Goal: Information Seeking & Learning: Learn about a topic

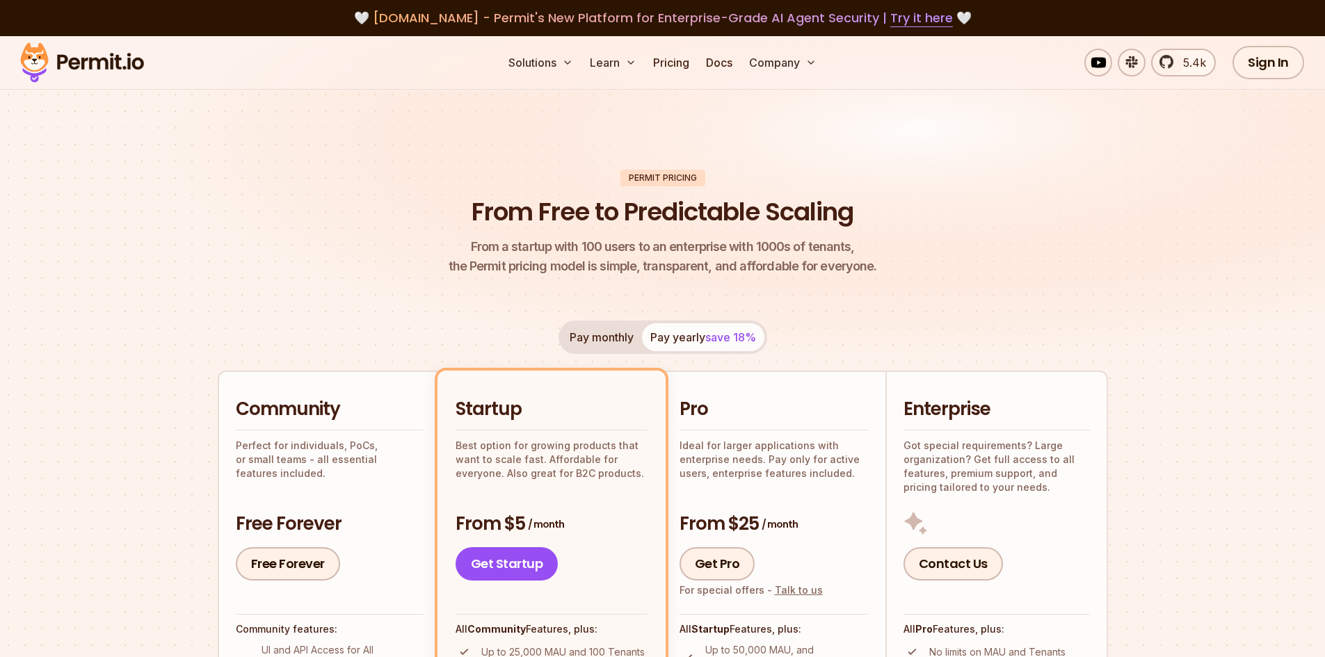
scroll to position [290, 0]
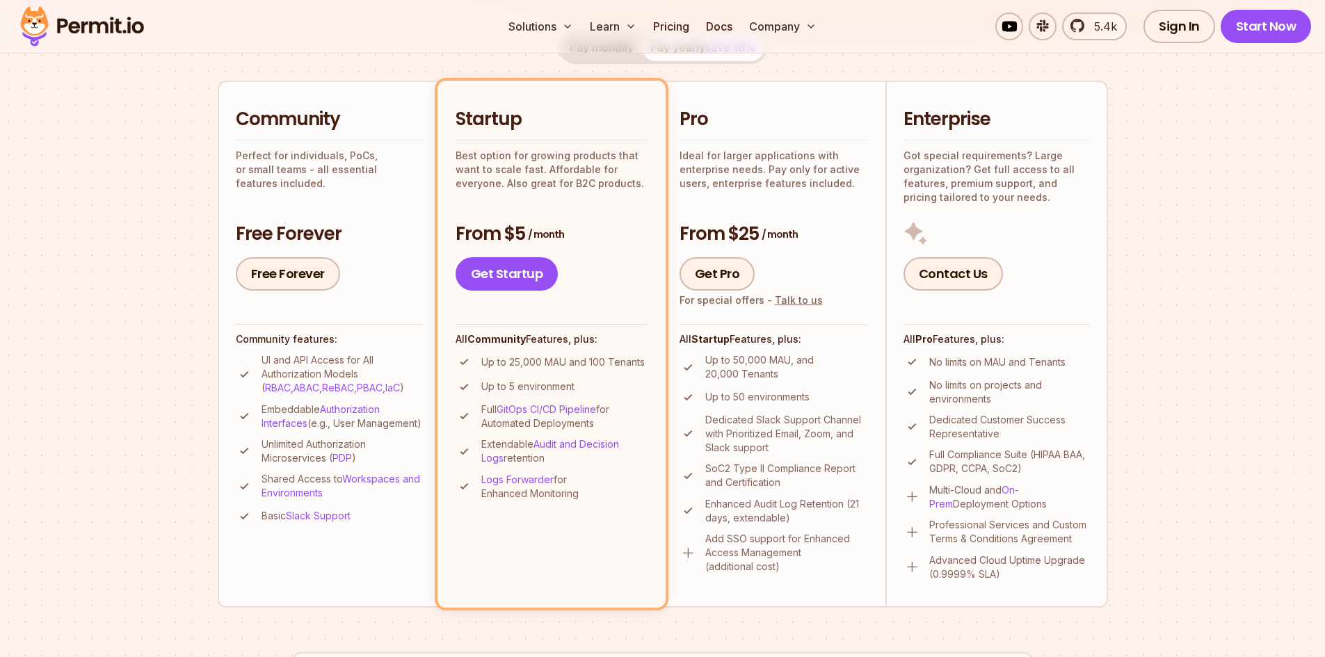
click at [172, 449] on section "Permit Pricing From Free to Predictable Scaling From a startup with 100 users t…" at bounding box center [662, 498] width 1325 height 1505
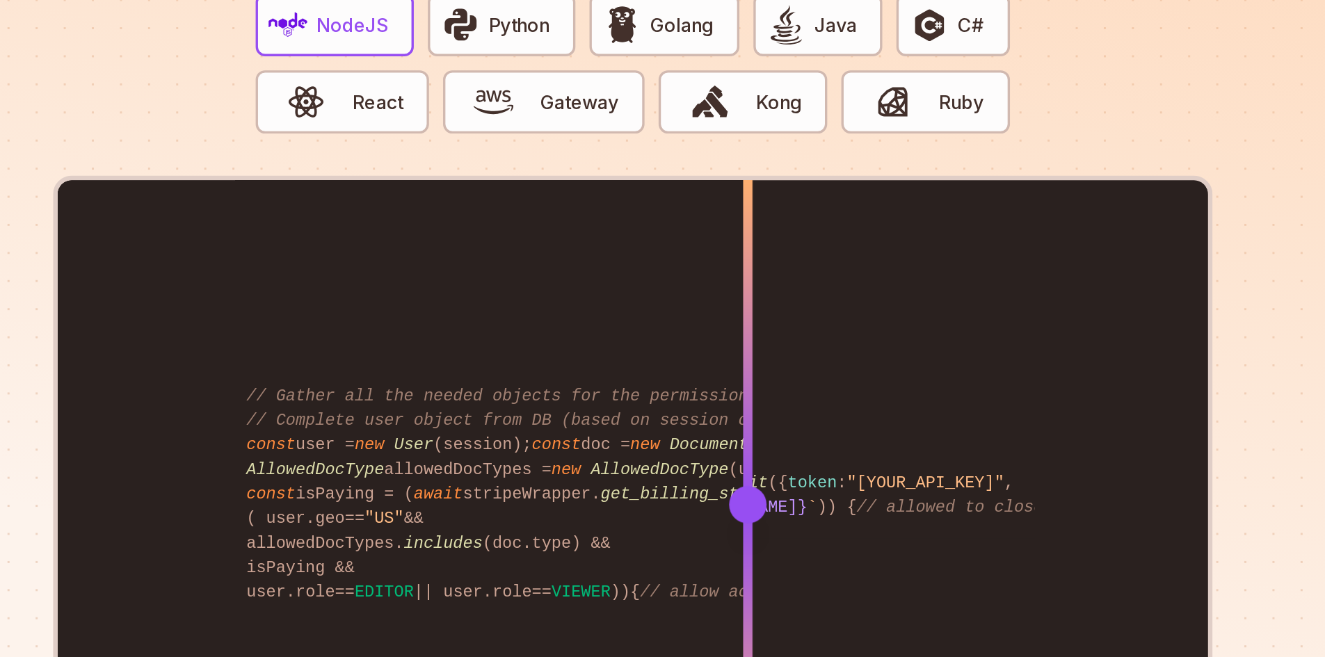
scroll to position [2744, 0]
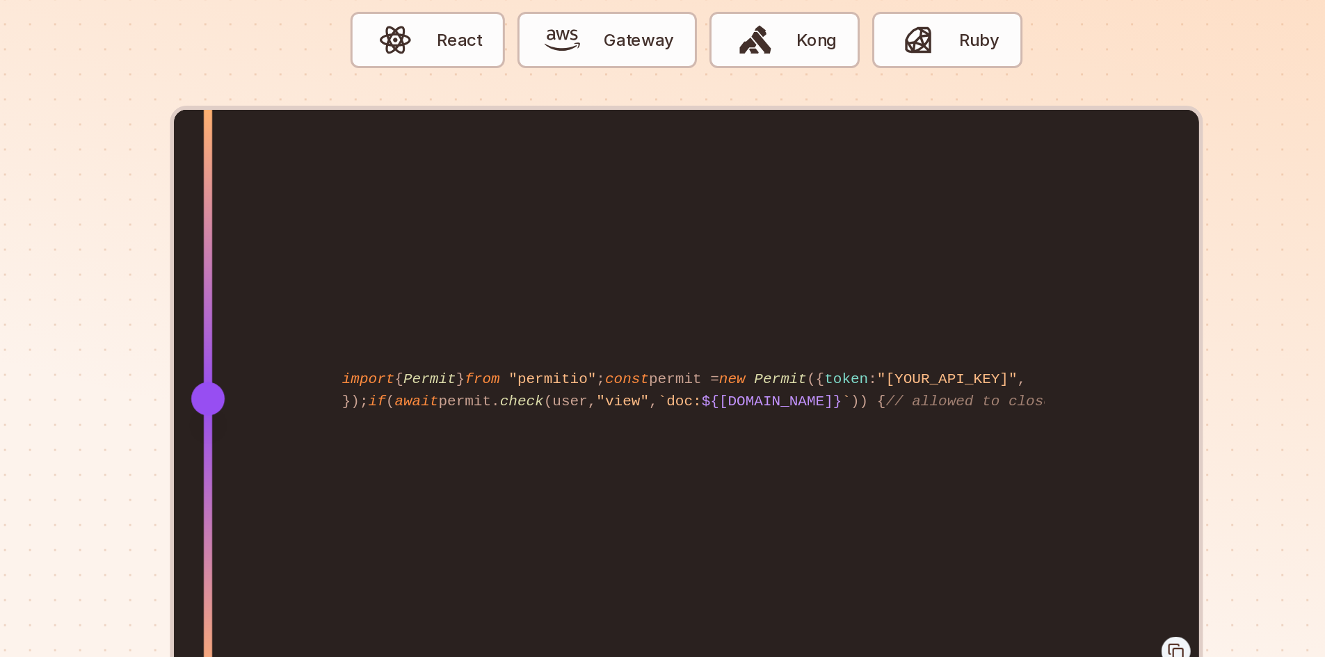
drag, startPoint x: 730, startPoint y: 369, endPoint x: 358, endPoint y: 422, distance: 375.9
click at [346, 422] on div at bounding box center [344, 388] width 6 height 384
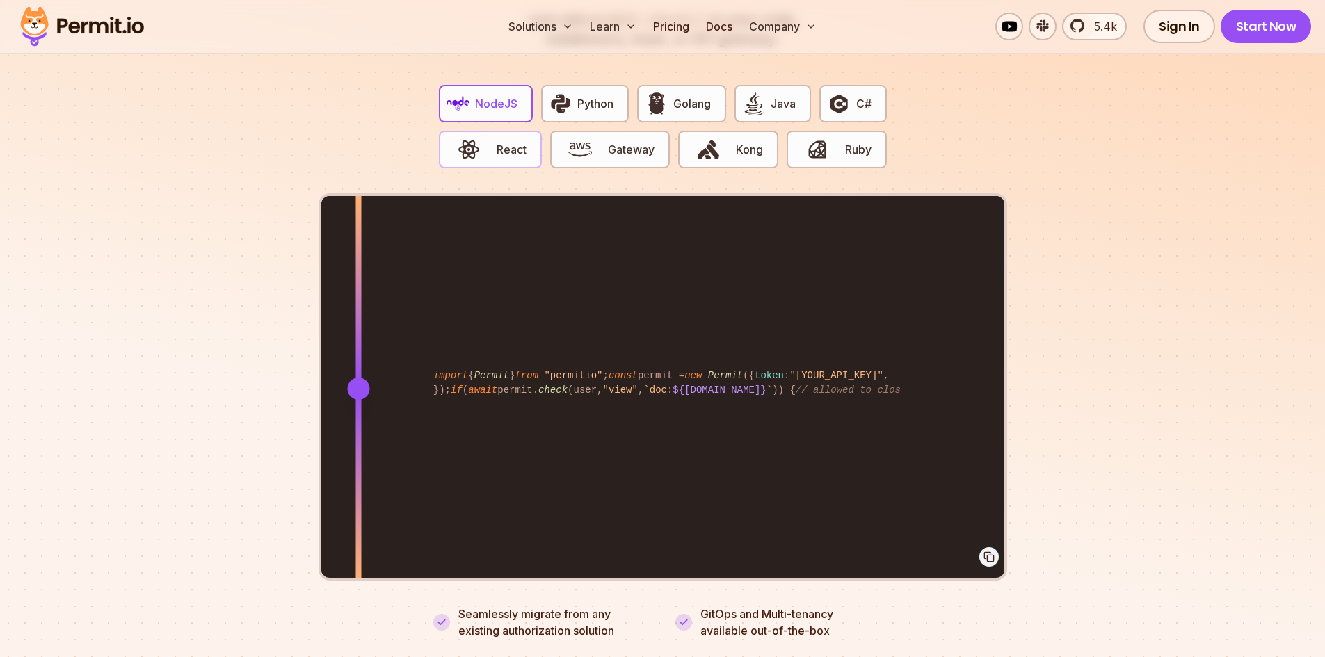
click at [464, 141] on img "button" at bounding box center [469, 150] width 24 height 24
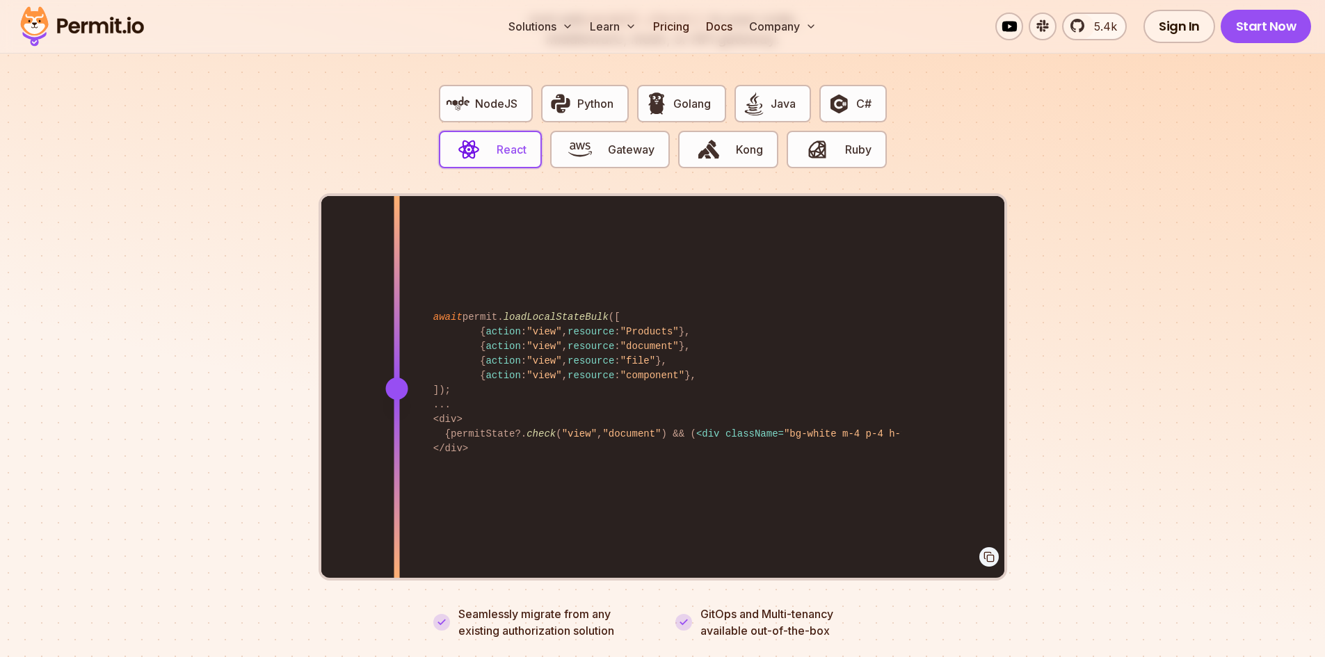
drag, startPoint x: 735, startPoint y: 374, endPoint x: 397, endPoint y: 414, distance: 340.4
click at [397, 414] on div at bounding box center [397, 388] width 6 height 384
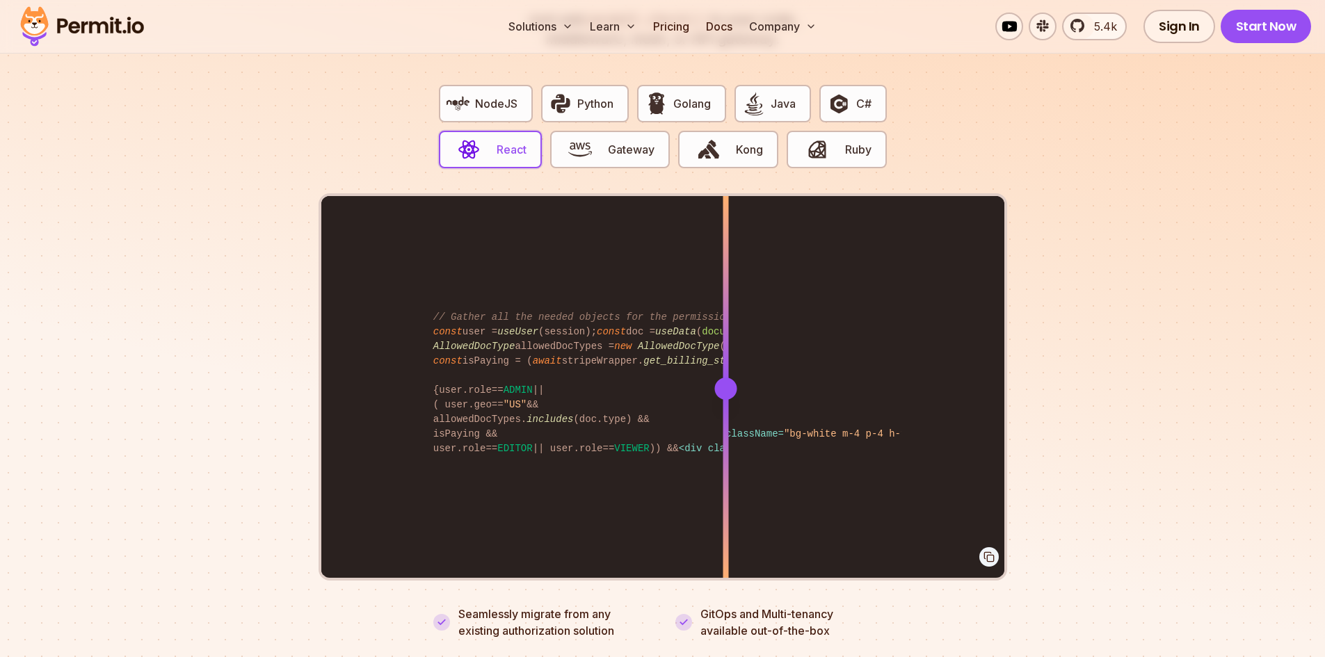
drag, startPoint x: 397, startPoint y: 414, endPoint x: 394, endPoint y: 474, distance: 60.6
click at [723, 474] on div at bounding box center [726, 485] width 6 height 192
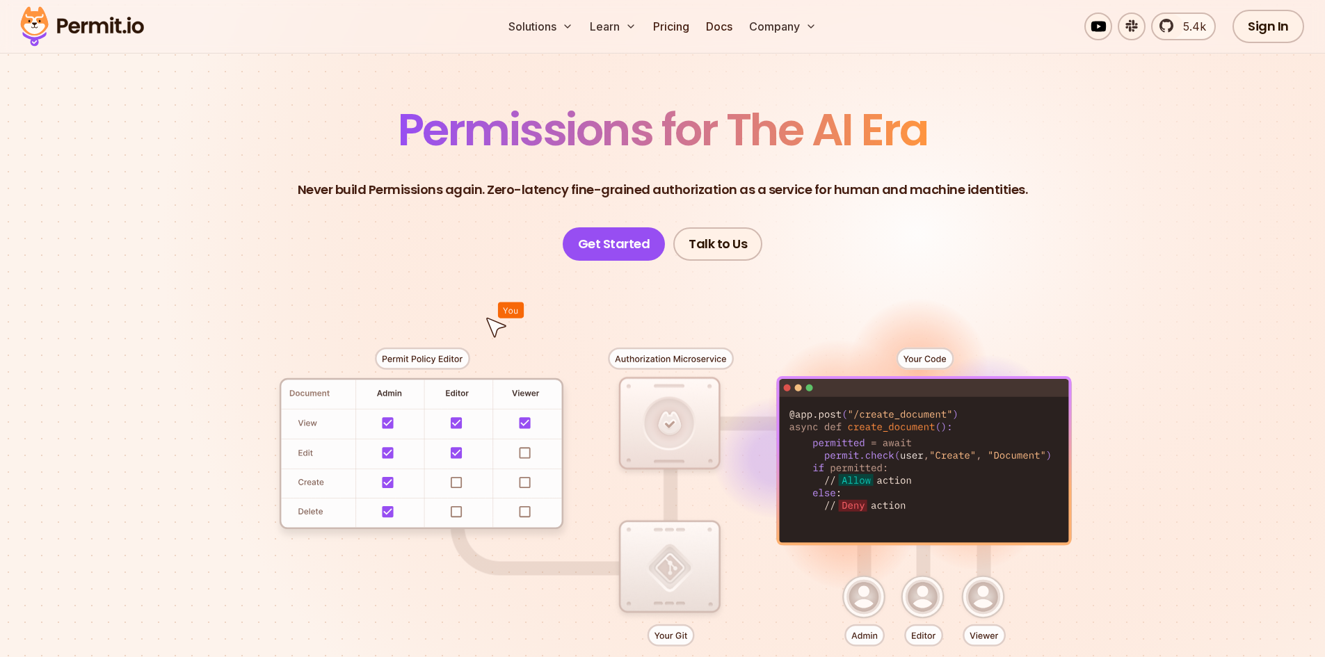
scroll to position [72, 0]
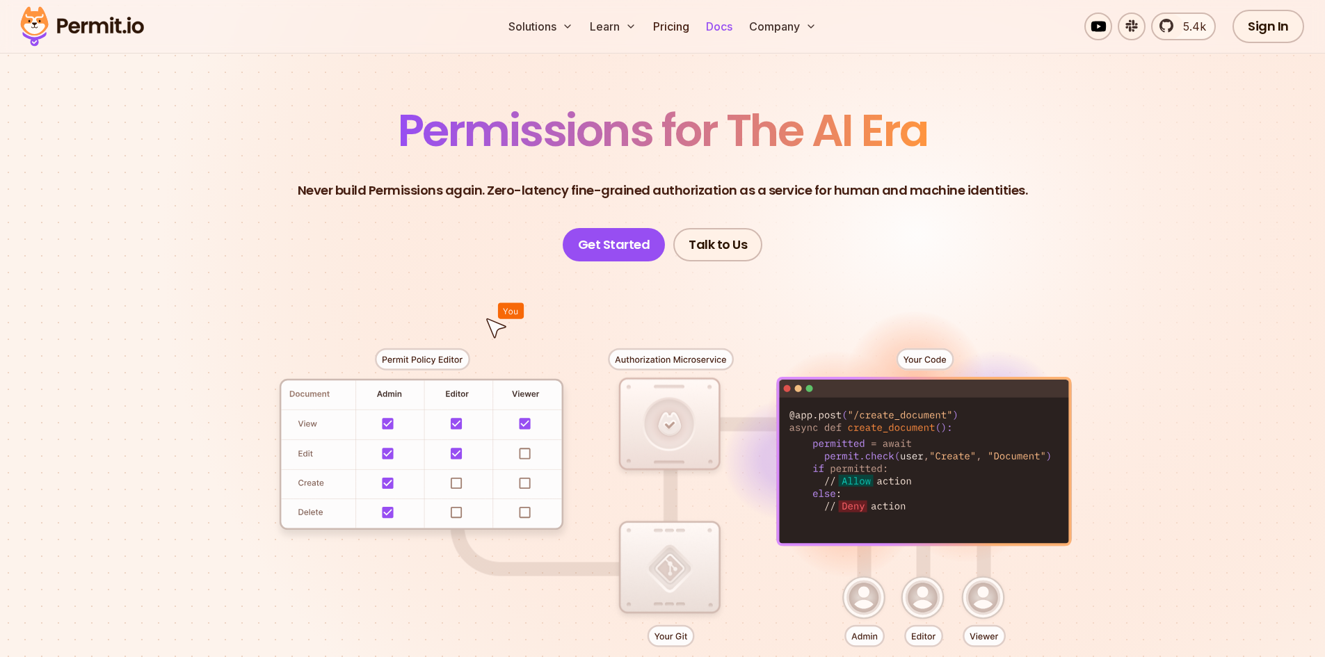
click at [716, 24] on link "Docs" at bounding box center [720, 27] width 38 height 28
